Goal: Information Seeking & Learning: Learn about a topic

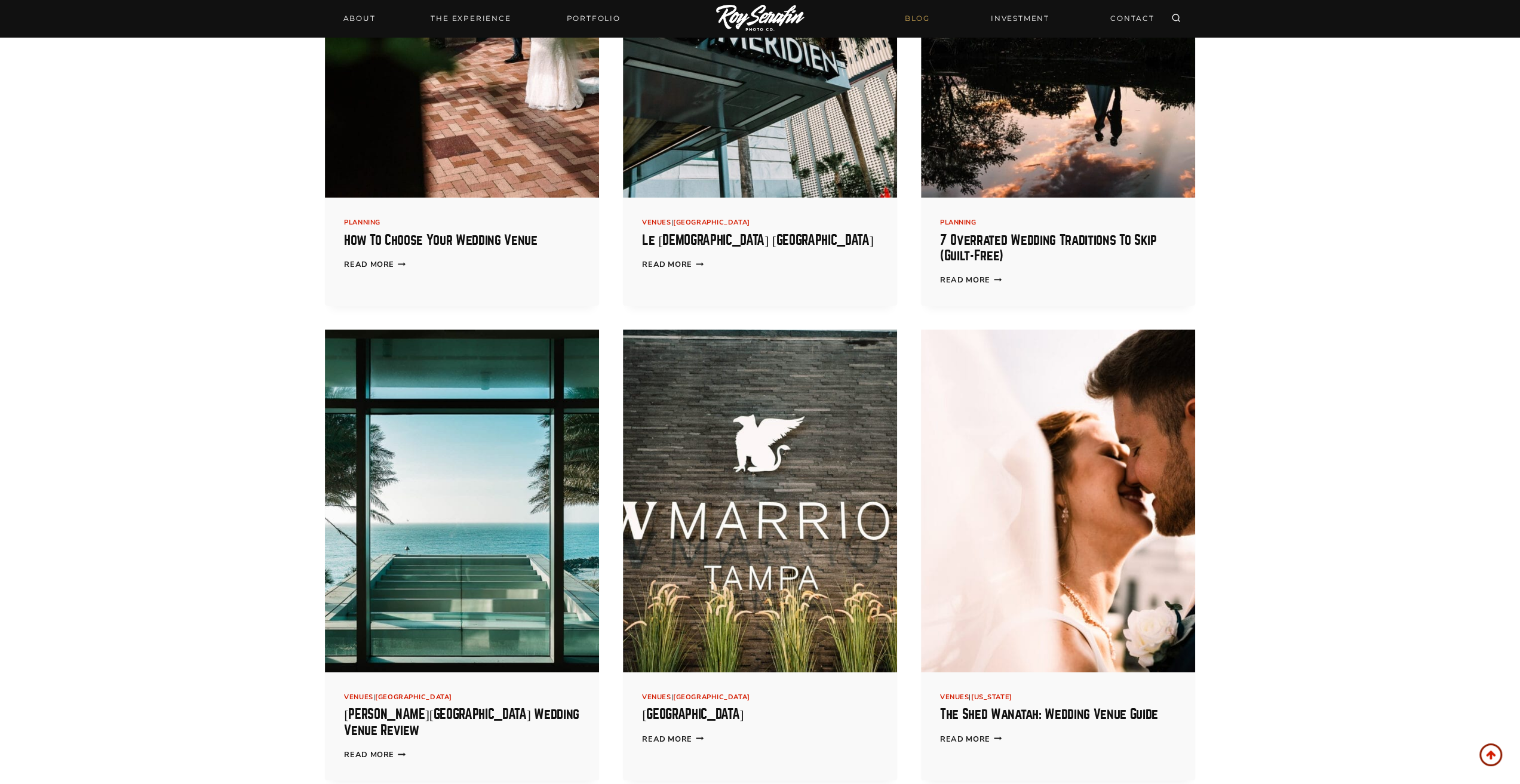
scroll to position [12934, 0]
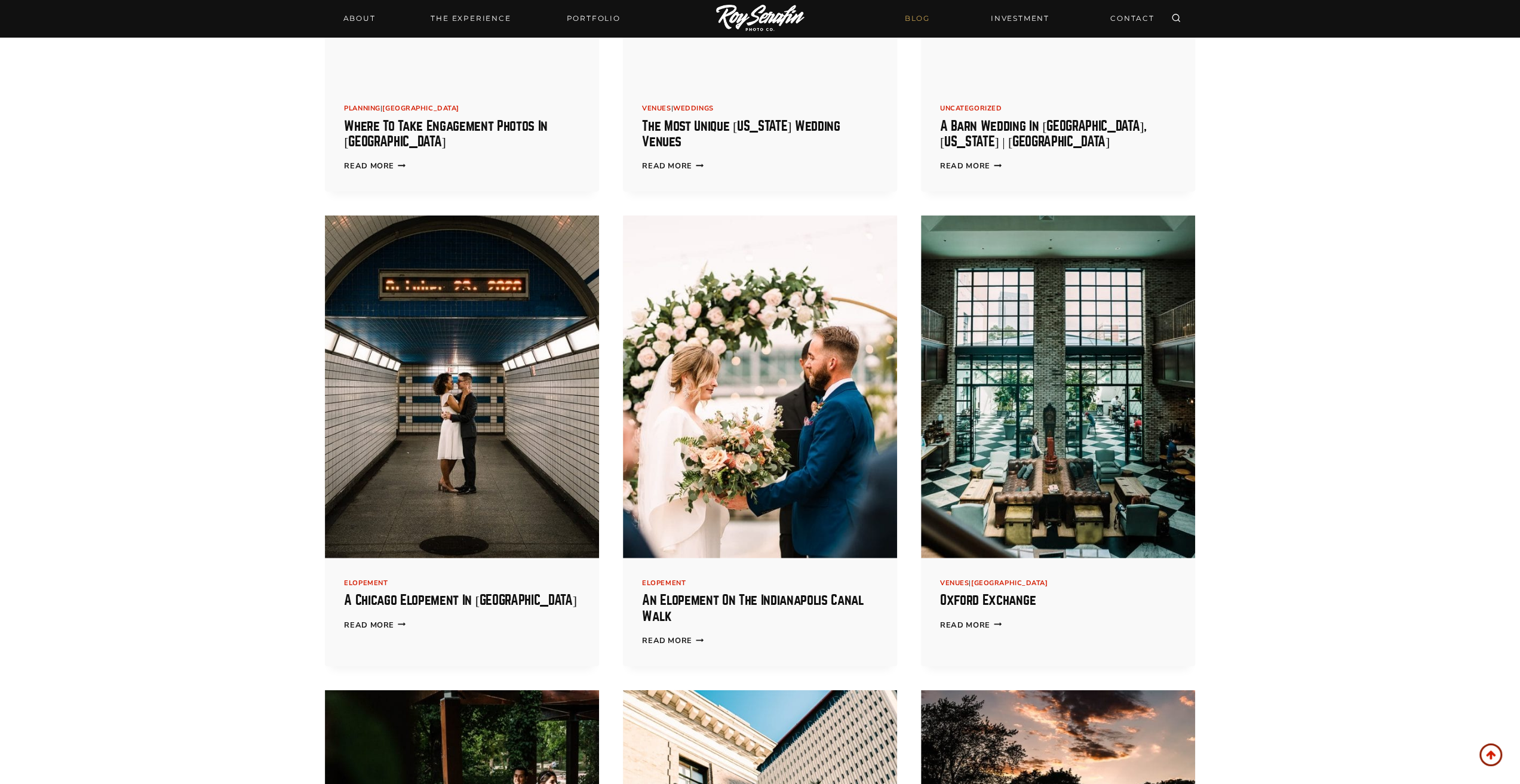
scroll to position [12138, 0]
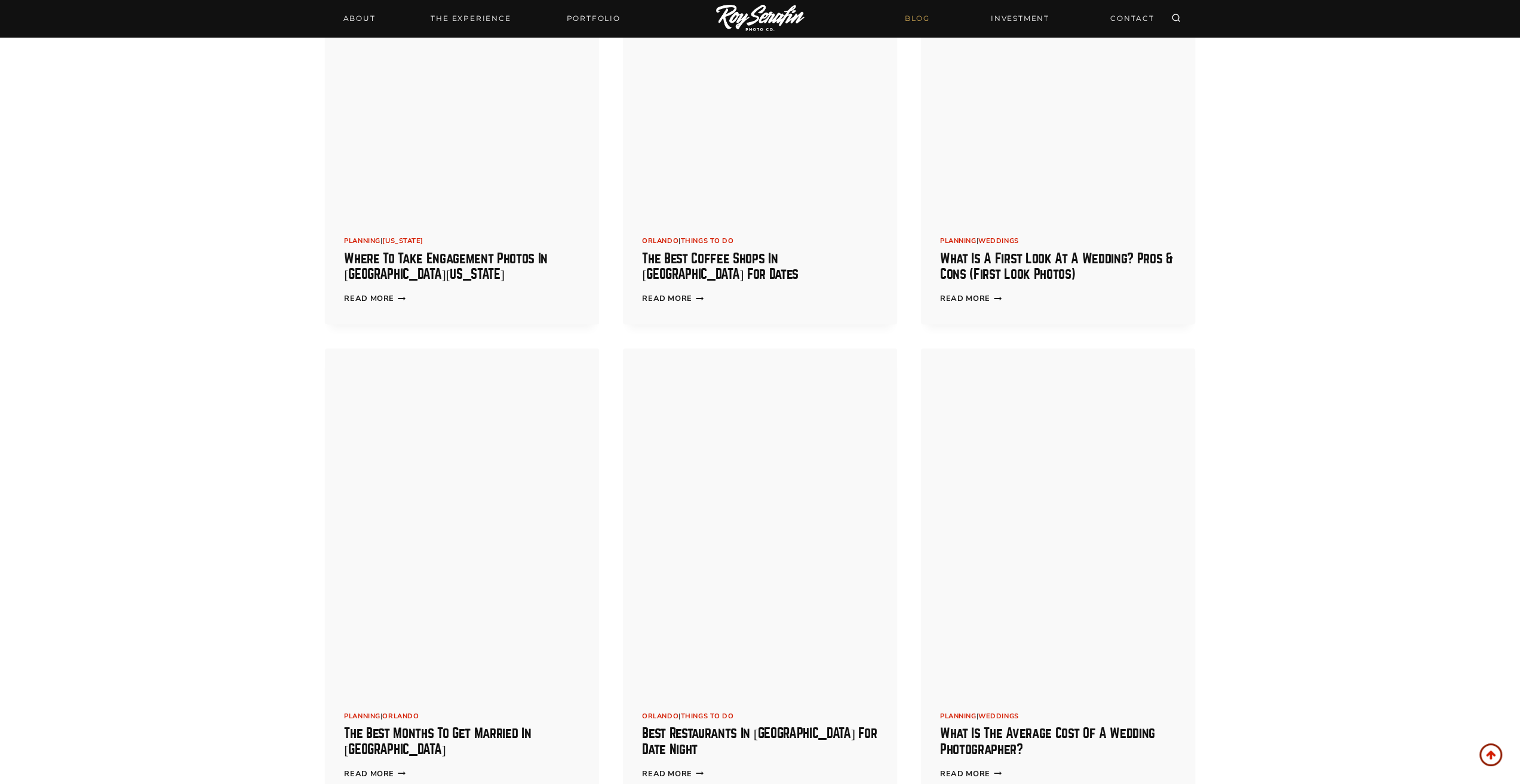
scroll to position [11044, 0]
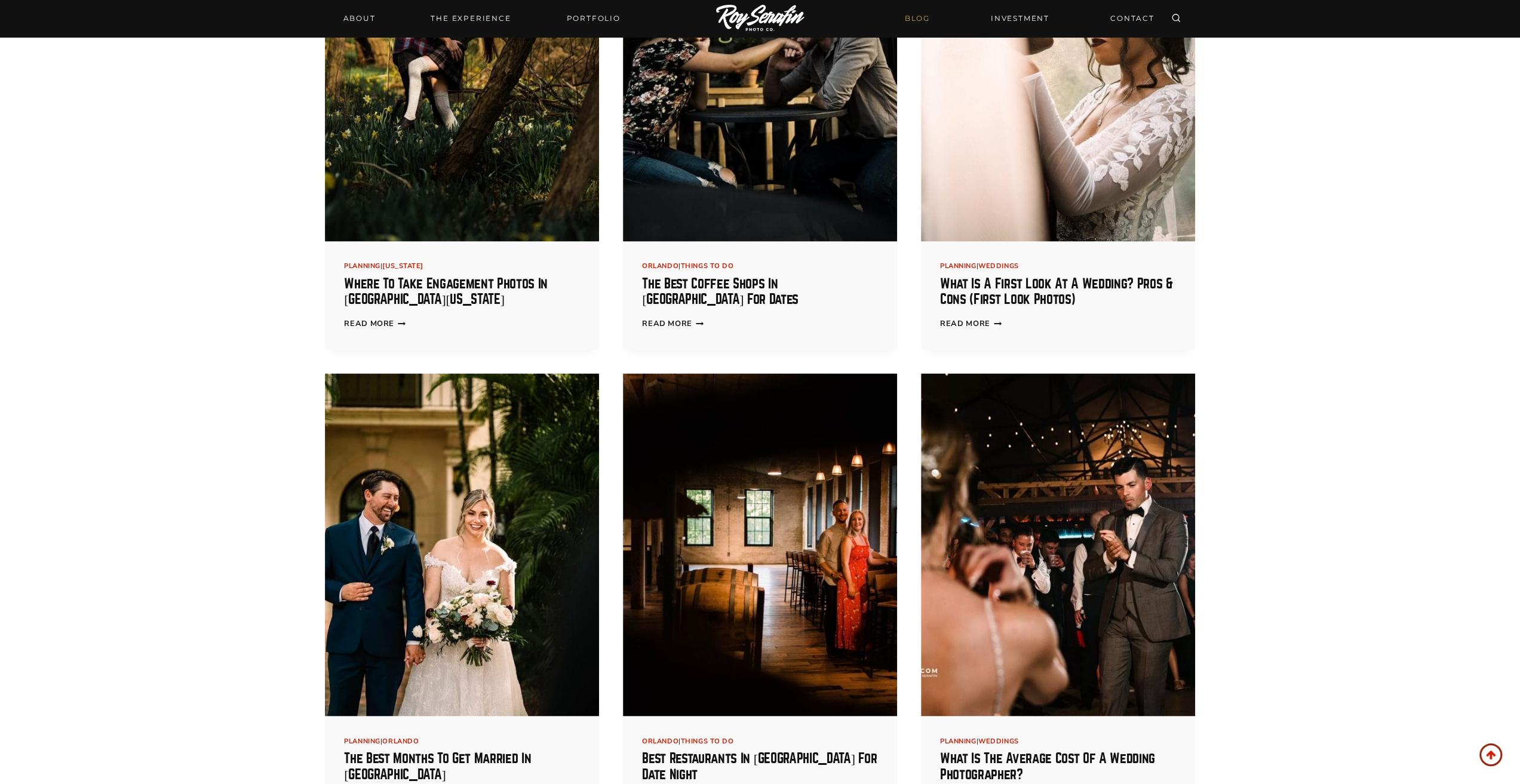
click at [691, 497] on img at bounding box center [759, 545] width 274 height 343
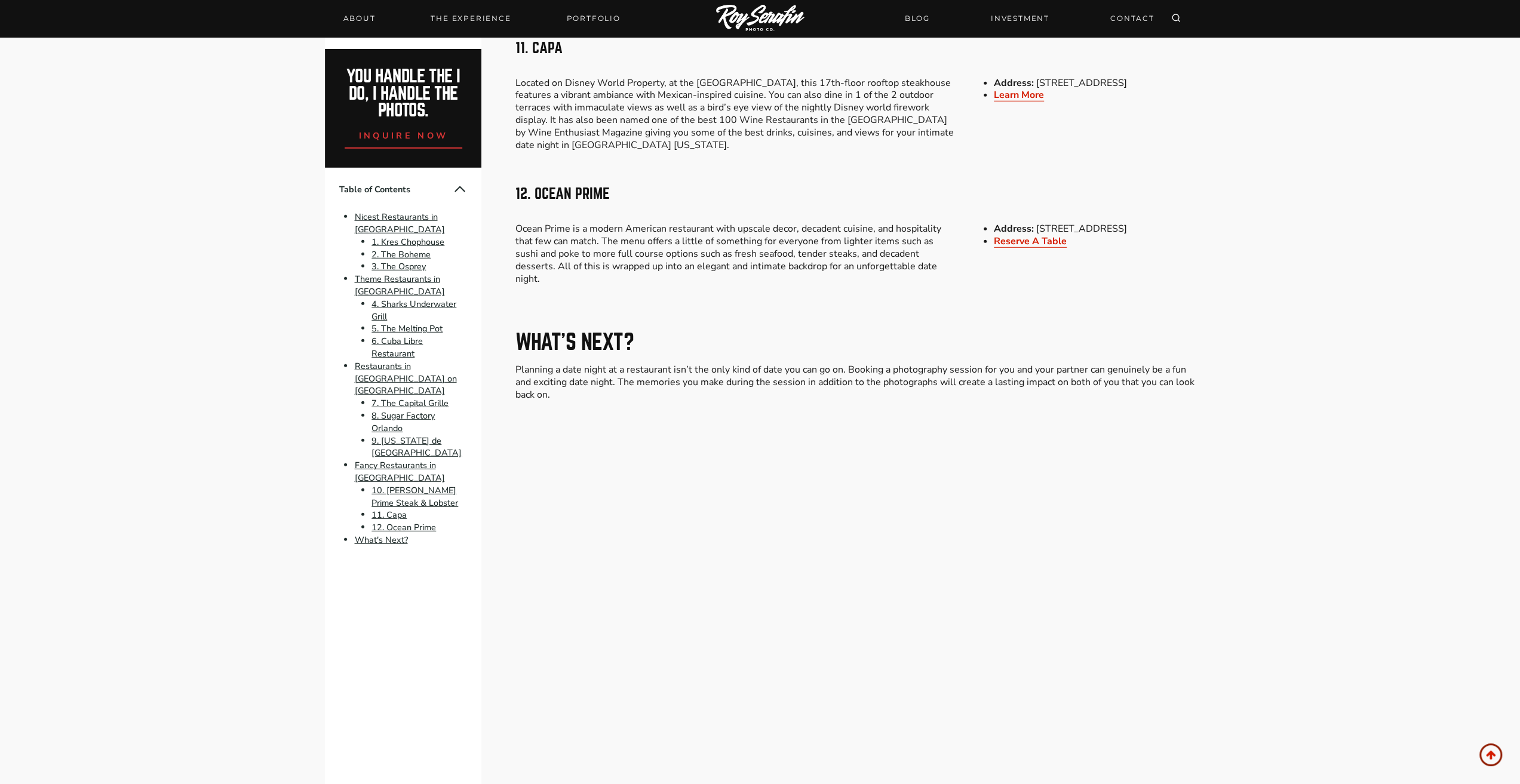
scroll to position [3382, 0]
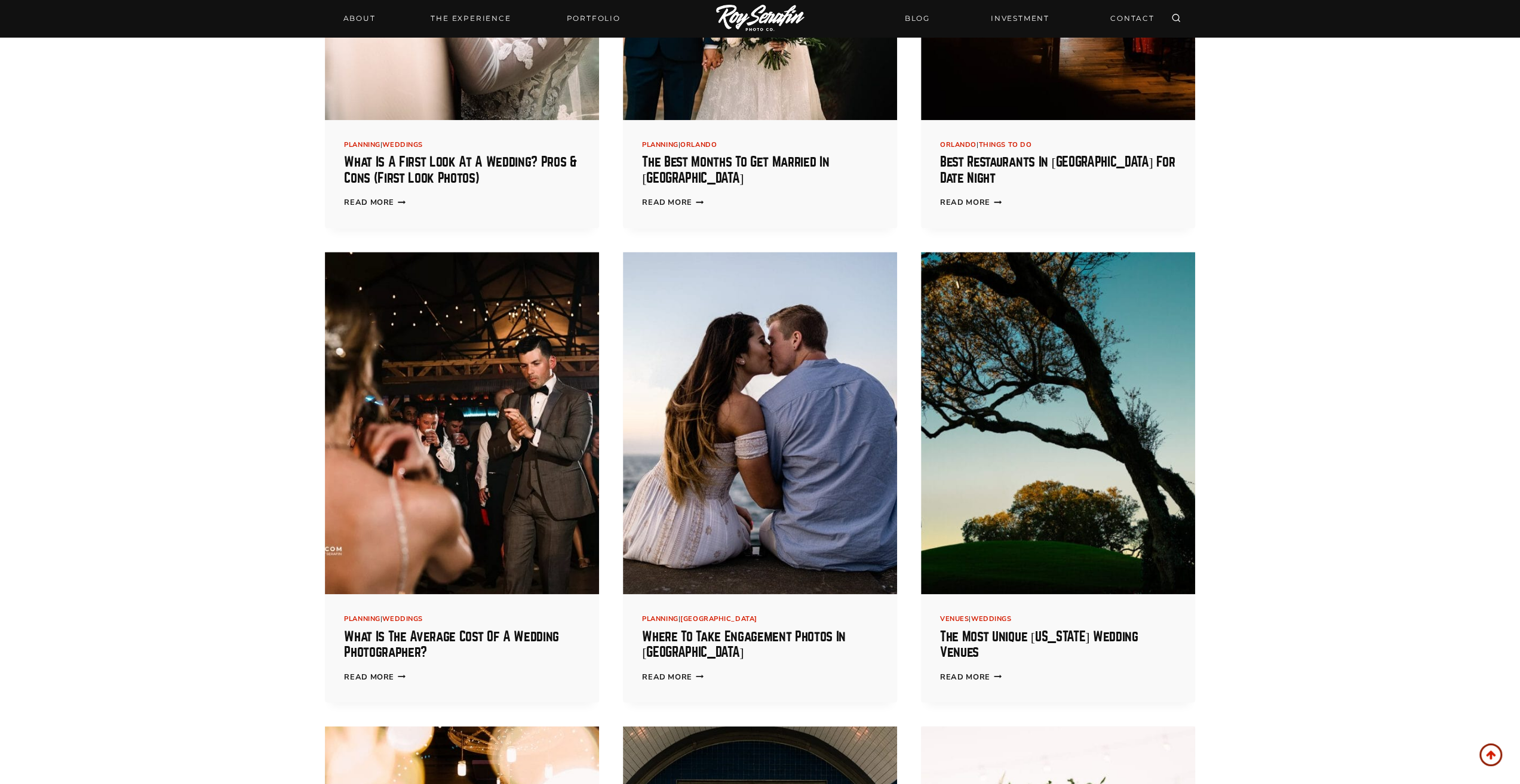
click at [214, 416] on div "Categories Weddings Elopement Engagement Planning Travel Venues | Orlando Wave …" at bounding box center [760, 448] width 1520 height 2375
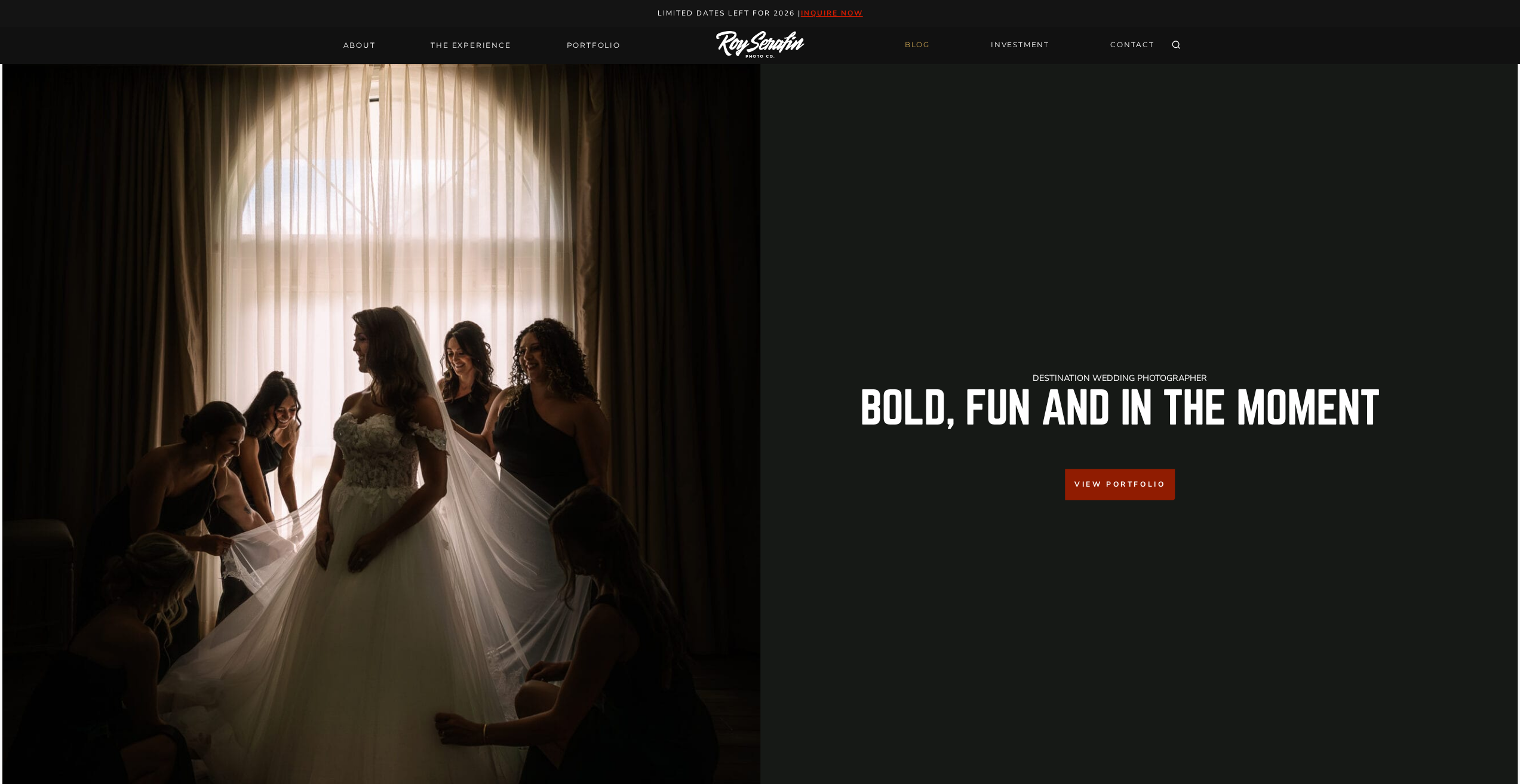
click at [908, 45] on link "BLOG" at bounding box center [917, 45] width 39 height 21
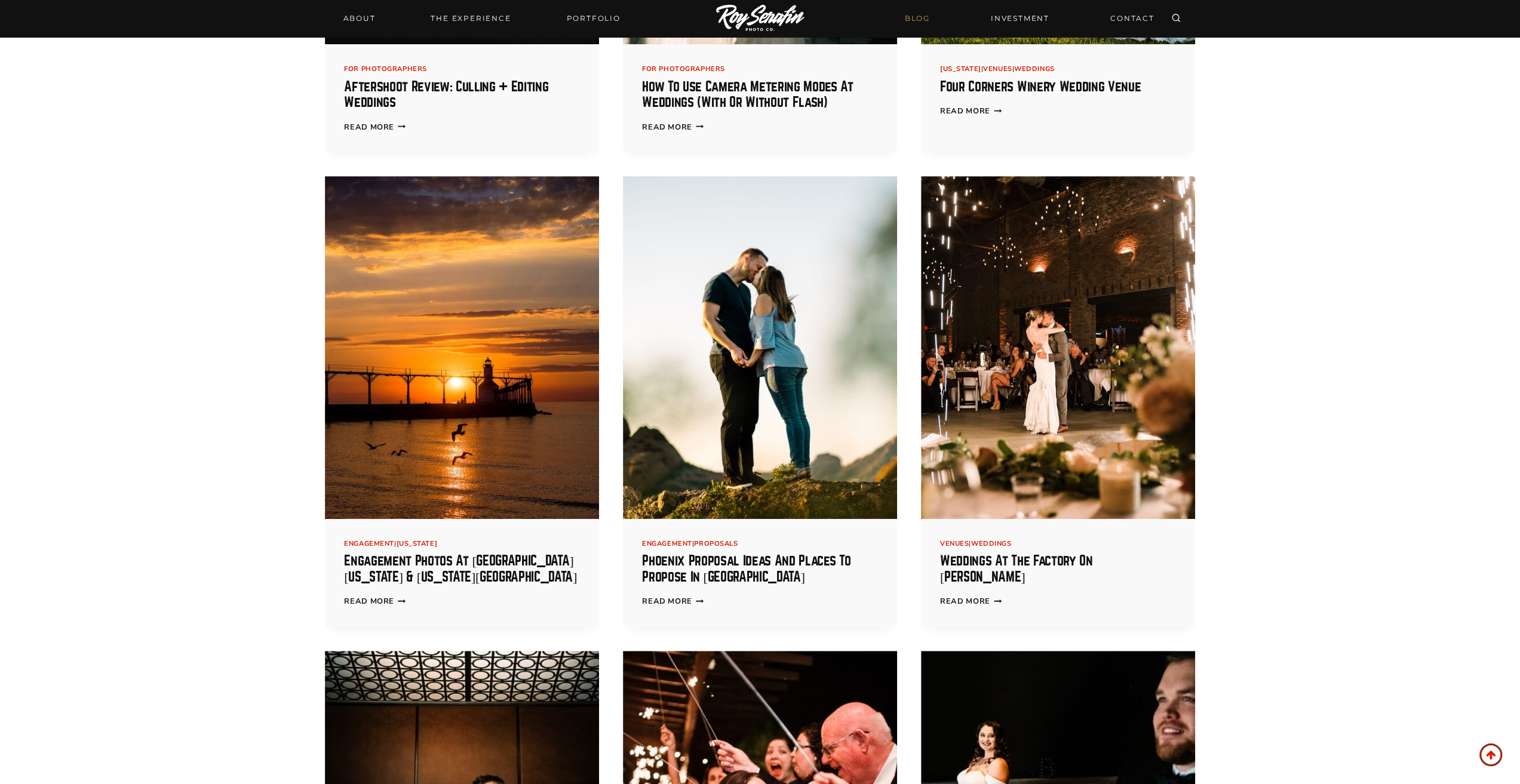
scroll to position [597, 0]
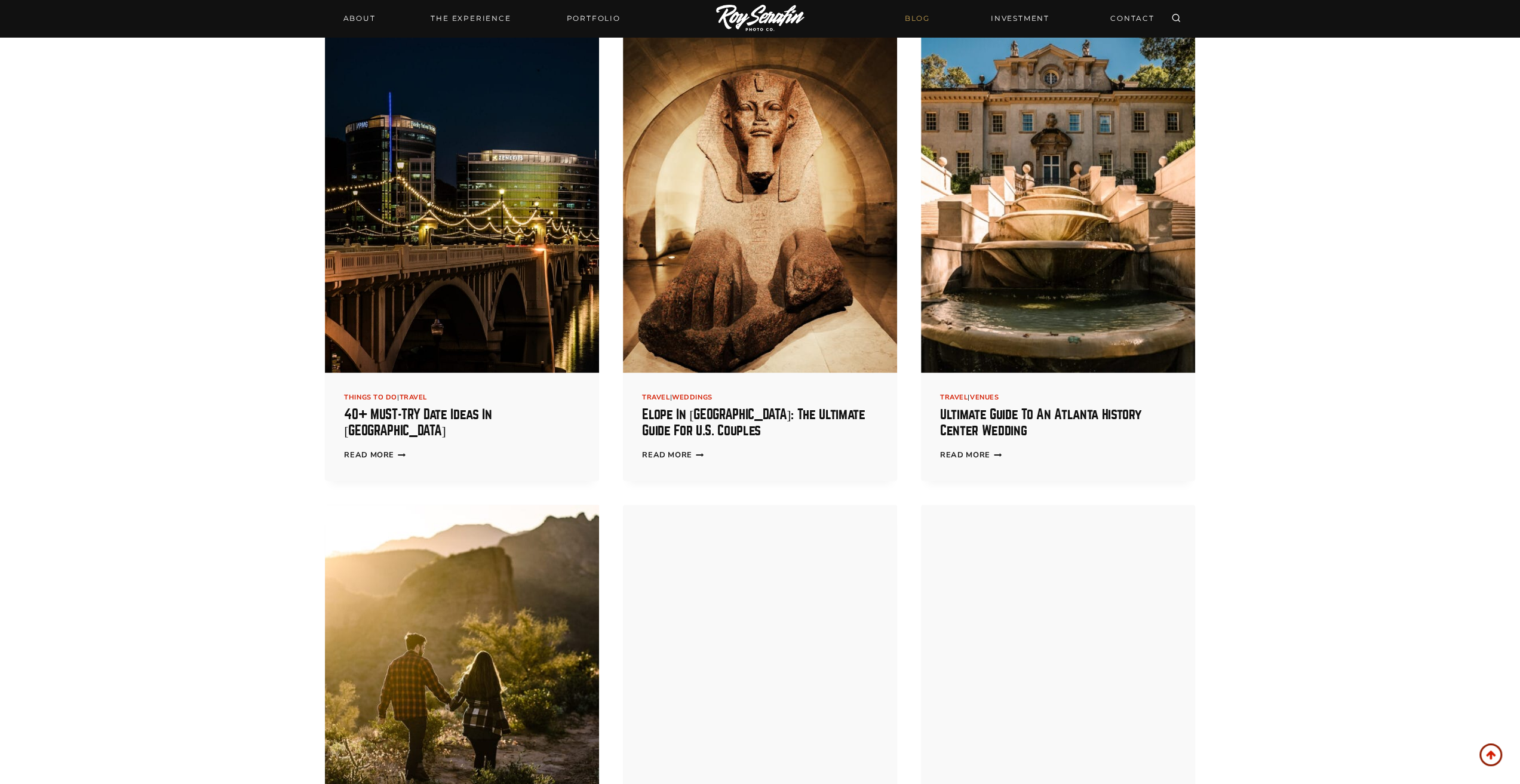
scroll to position [2188, 0]
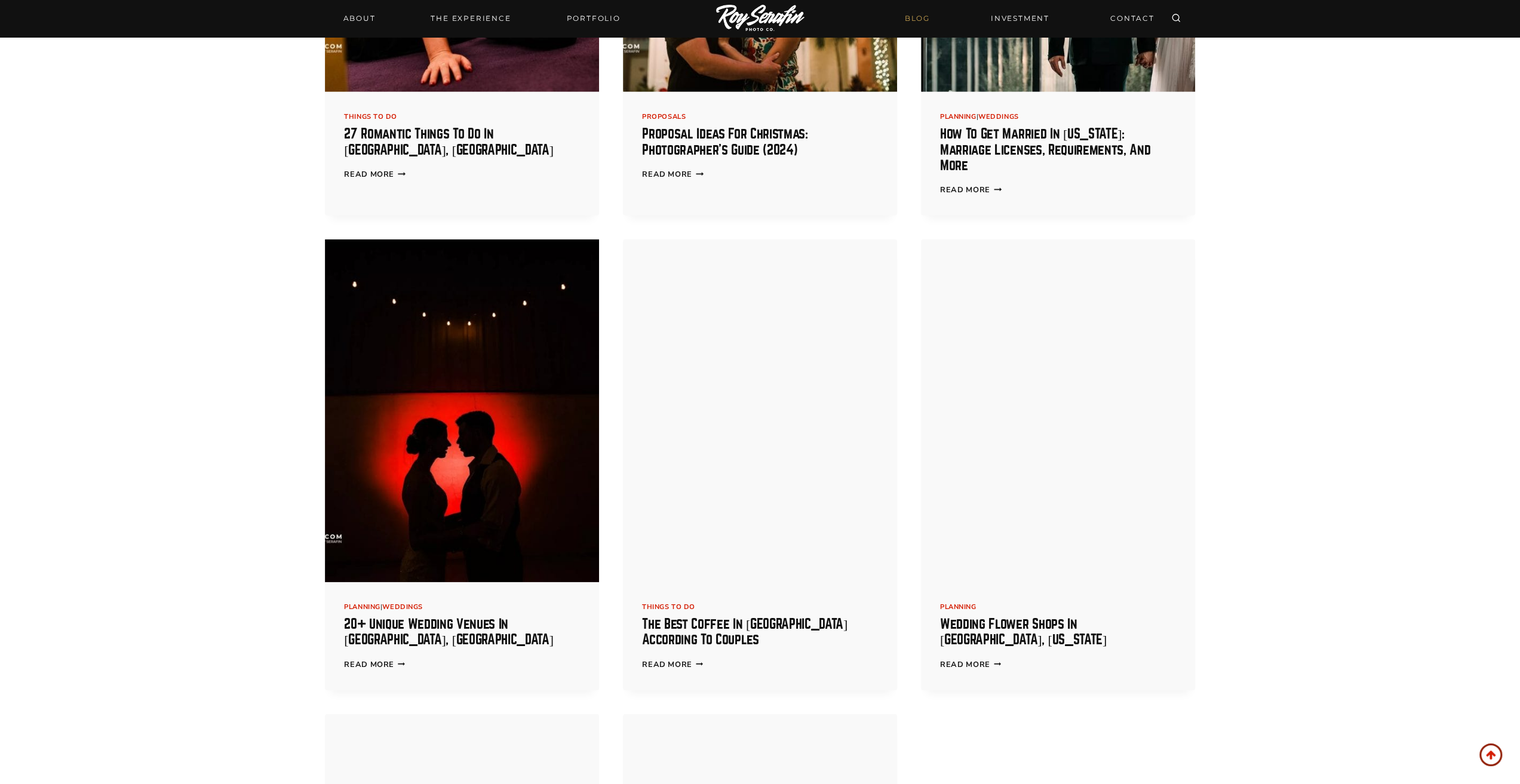
scroll to position [3582, 0]
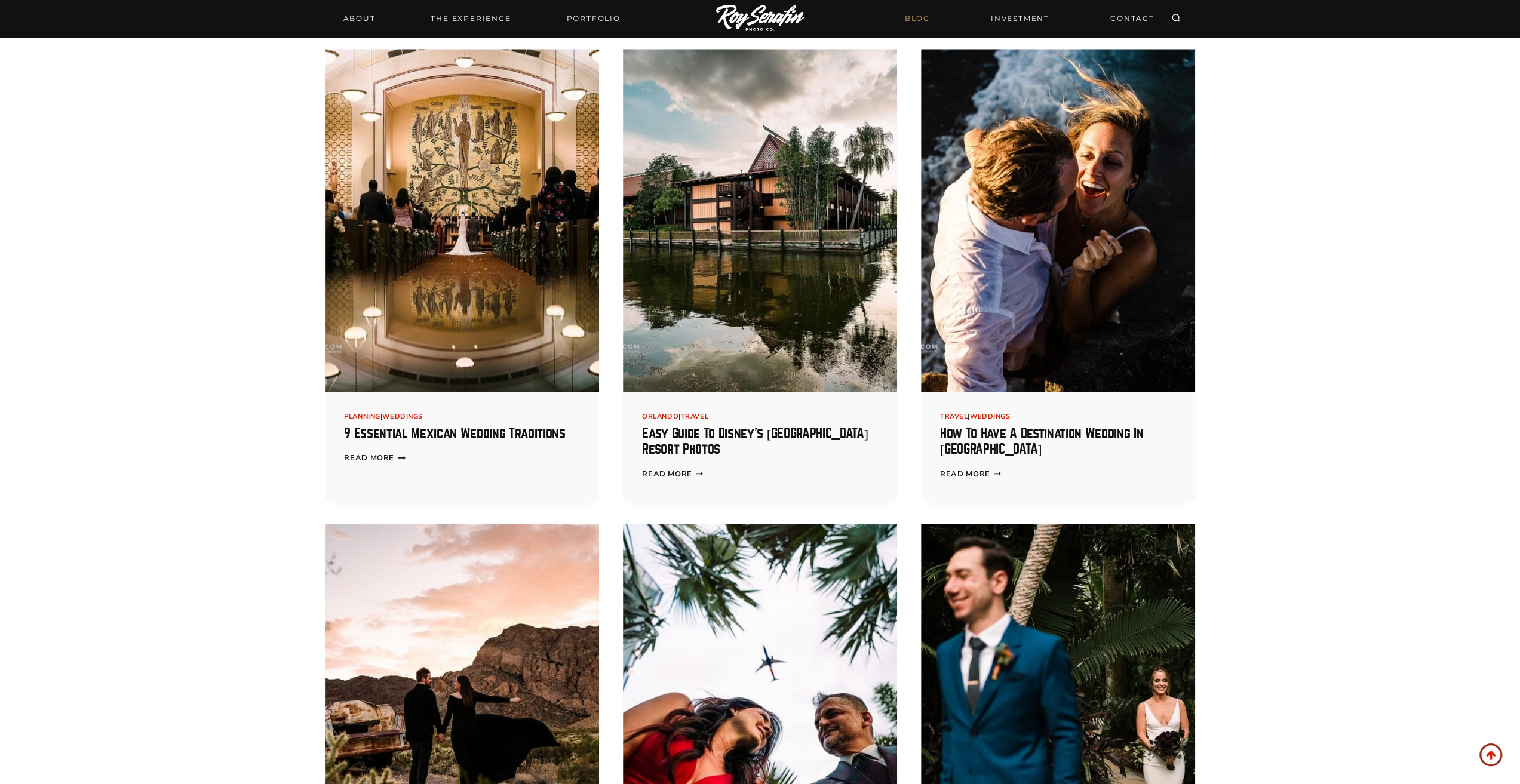
scroll to position [6268, 0]
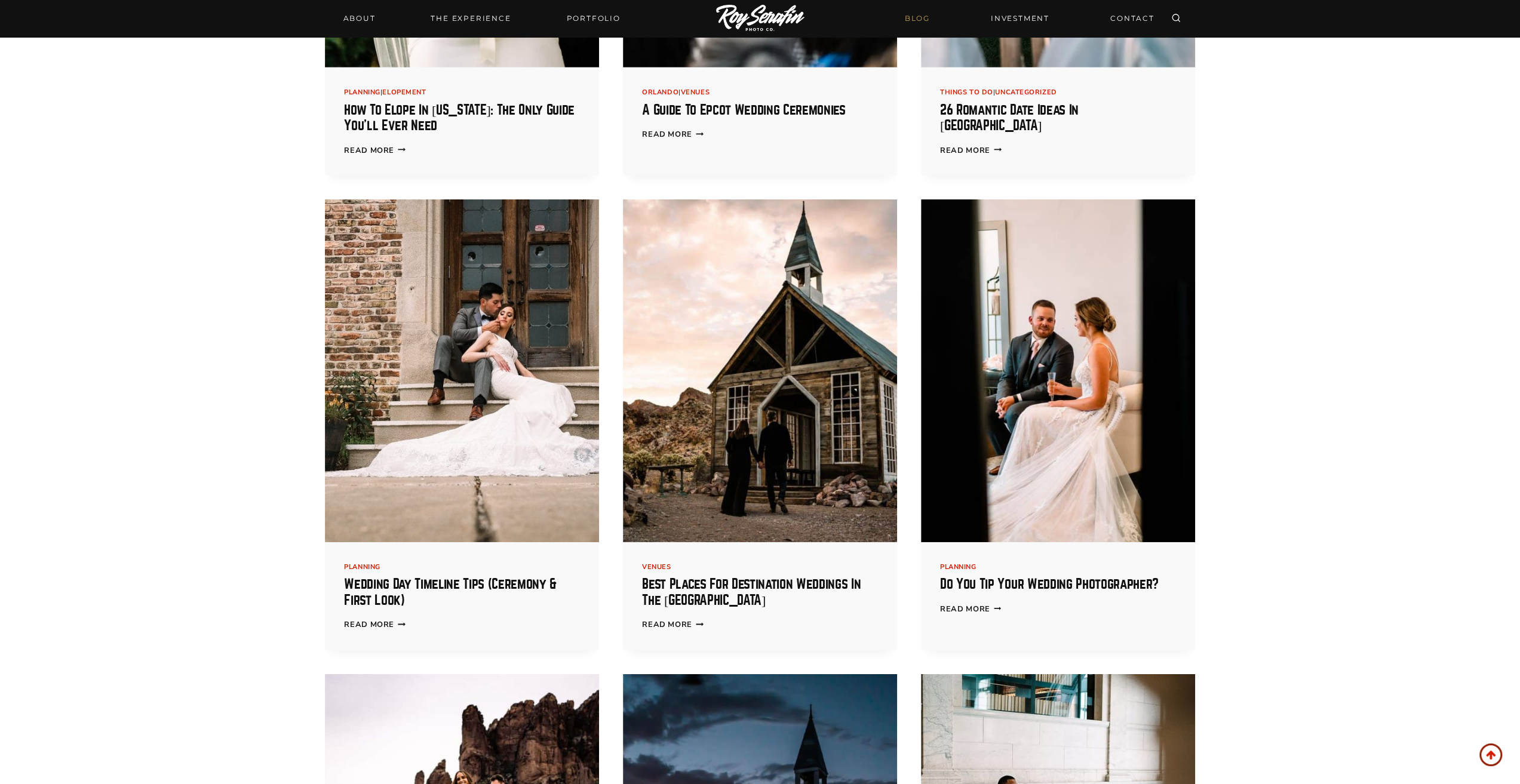
scroll to position [8357, 0]
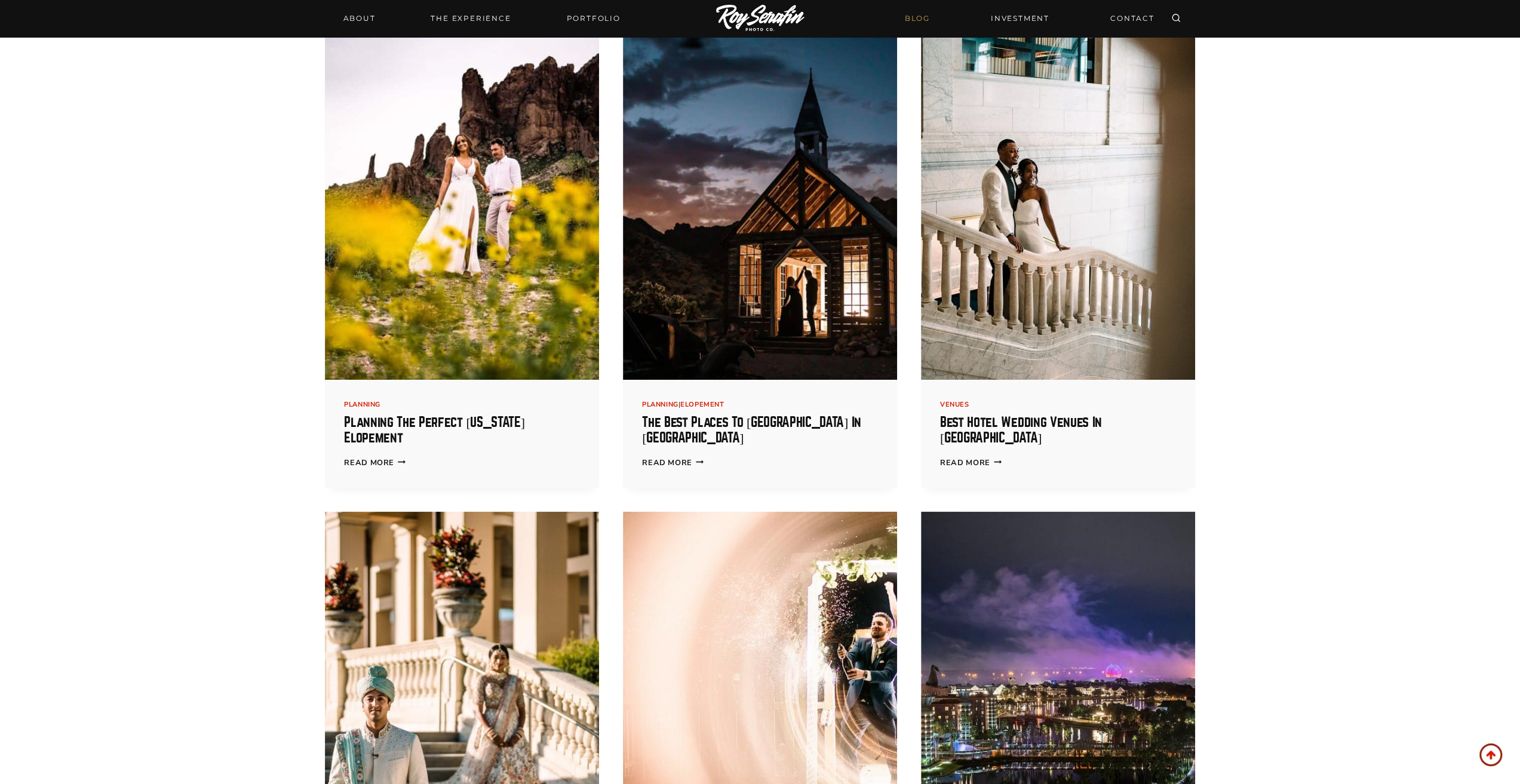
scroll to position [9054, 0]
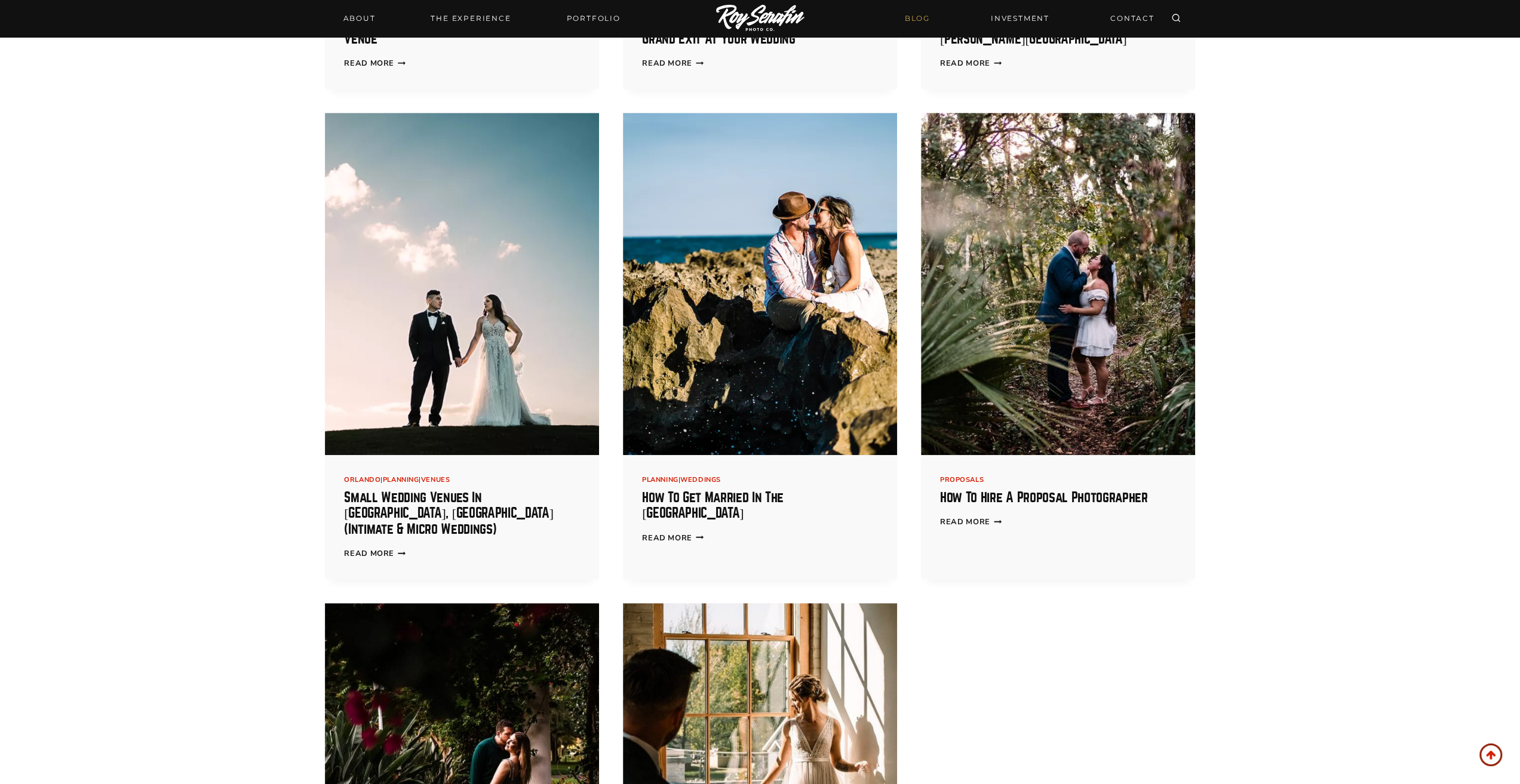
scroll to position [9750, 0]
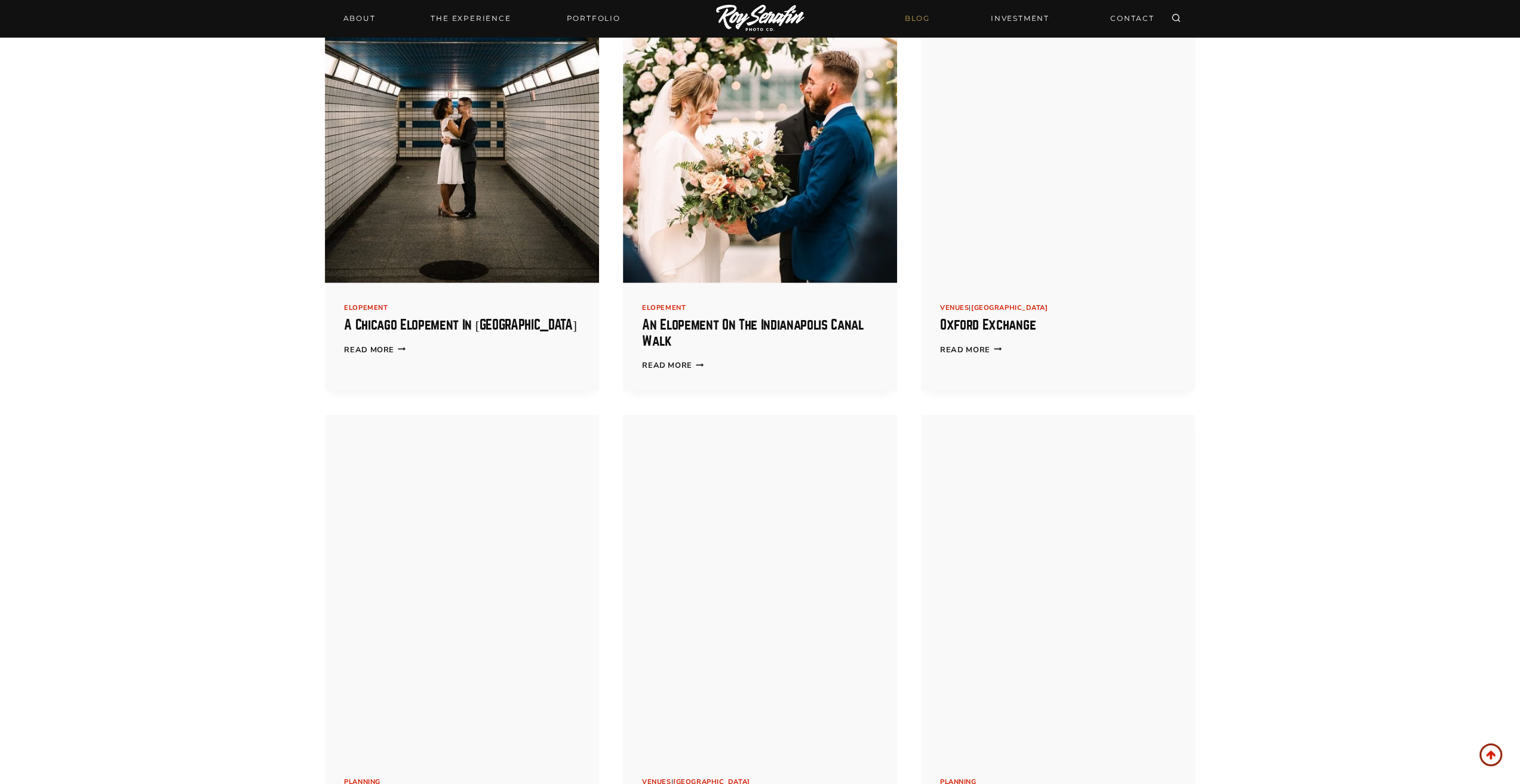
scroll to position [12635, 0]
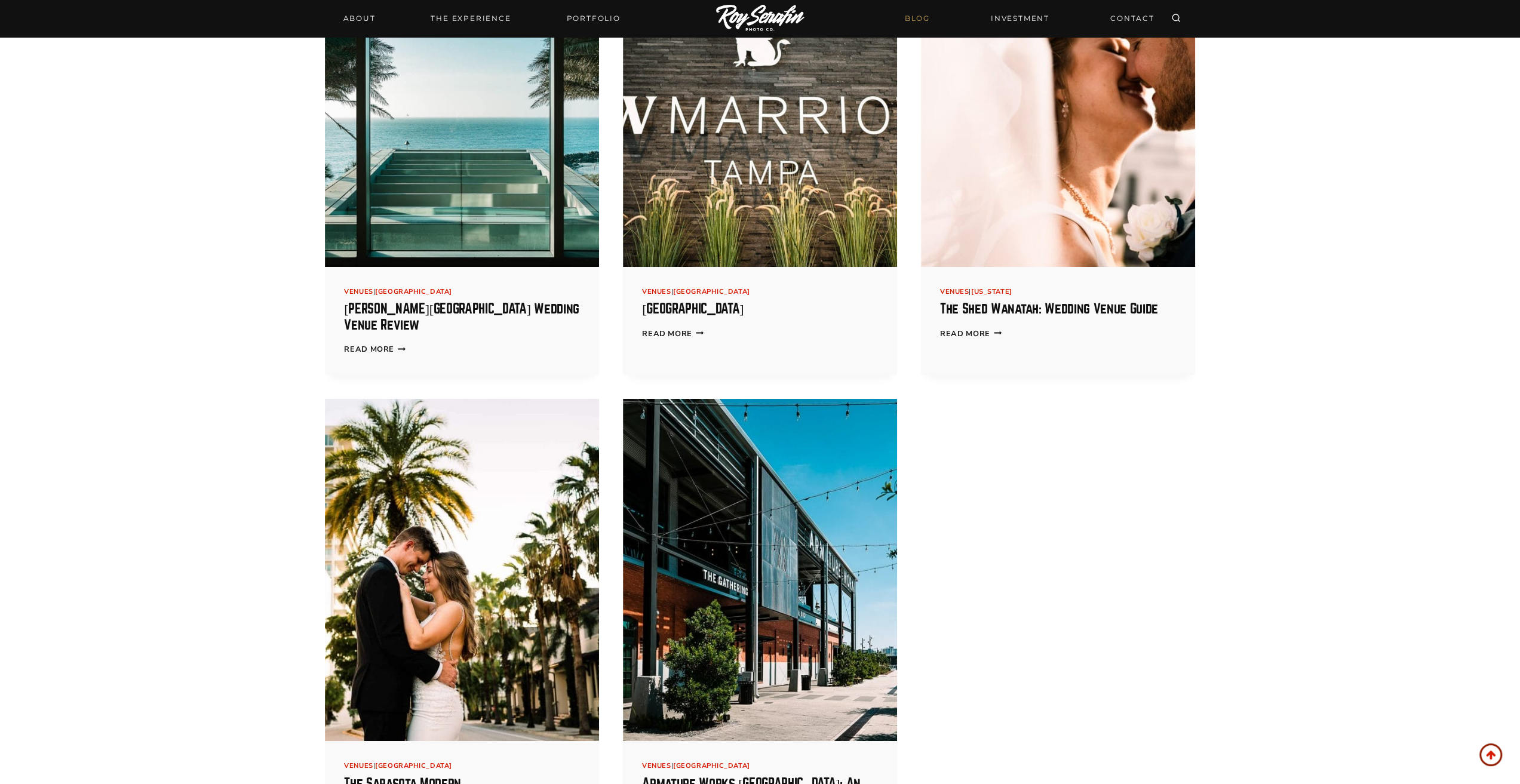
scroll to position [13432, 0]
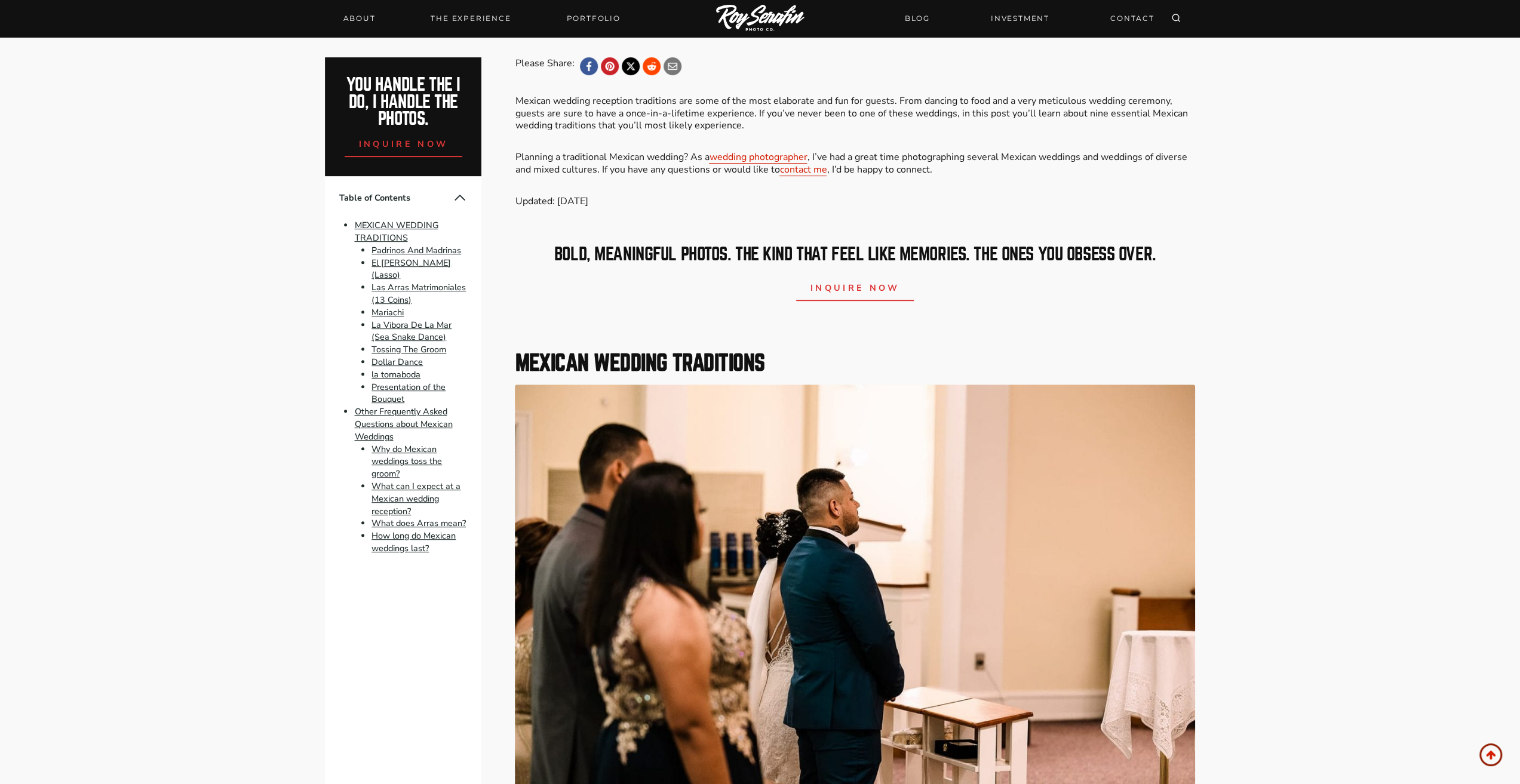
scroll to position [497, 0]
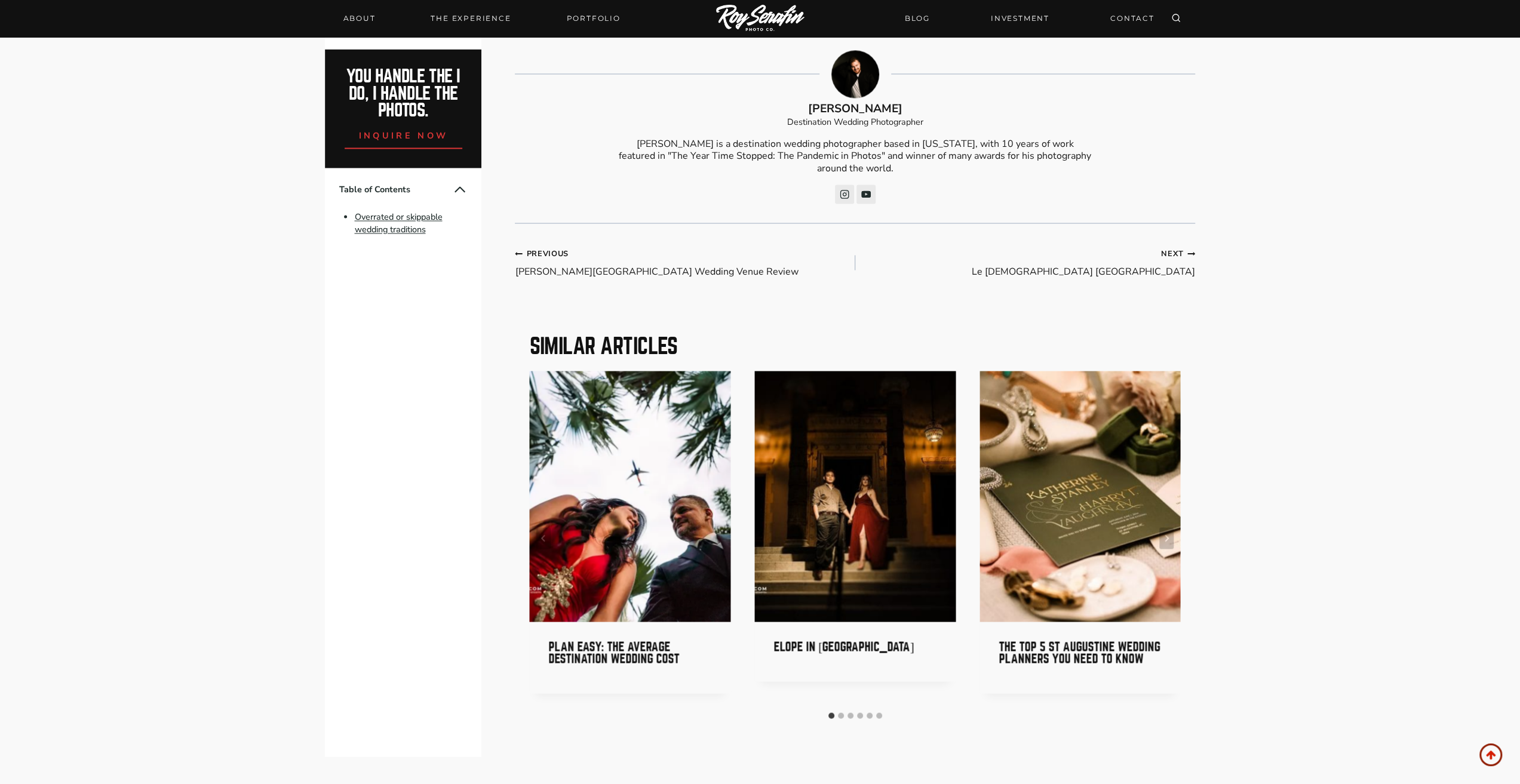
scroll to position [2090, 0]
